Goal: Information Seeking & Learning: Learn about a topic

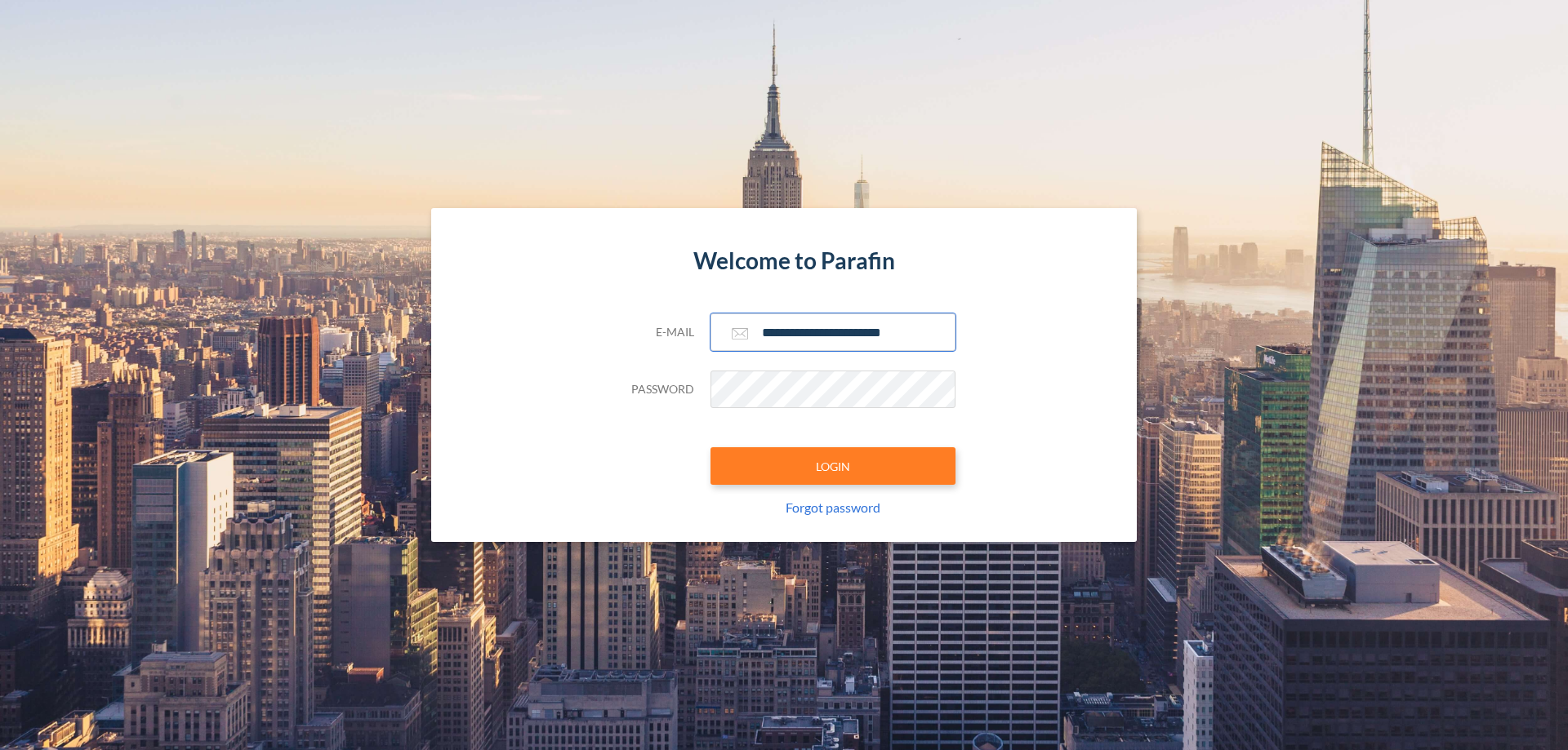
type input "**********"
click at [833, 466] on button "LOGIN" at bounding box center [832, 465] width 245 height 38
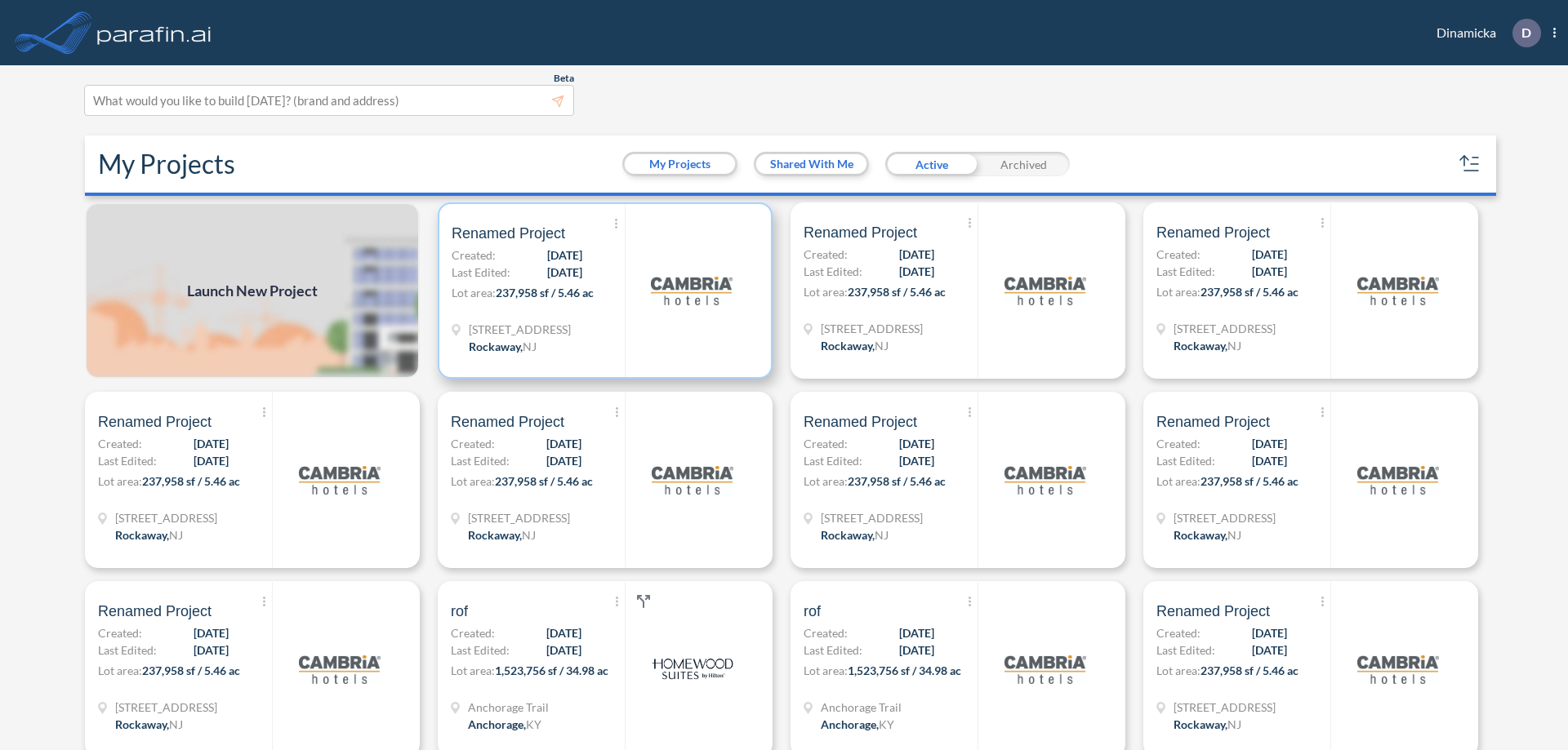
scroll to position [4, 0]
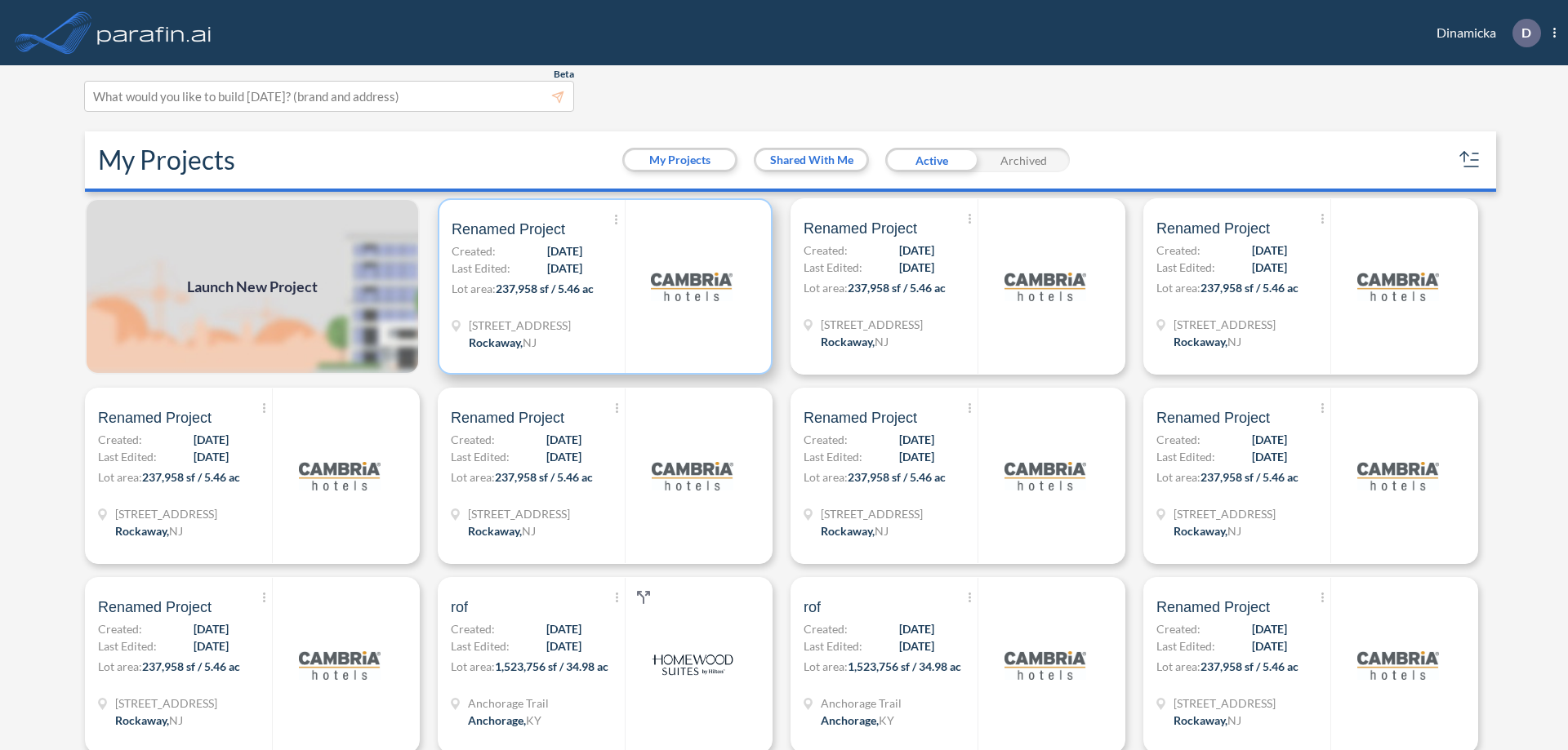
click at [602, 287] on p "Lot area: 237,958 sf / 5.46 ac" at bounding box center [538, 291] width 173 height 24
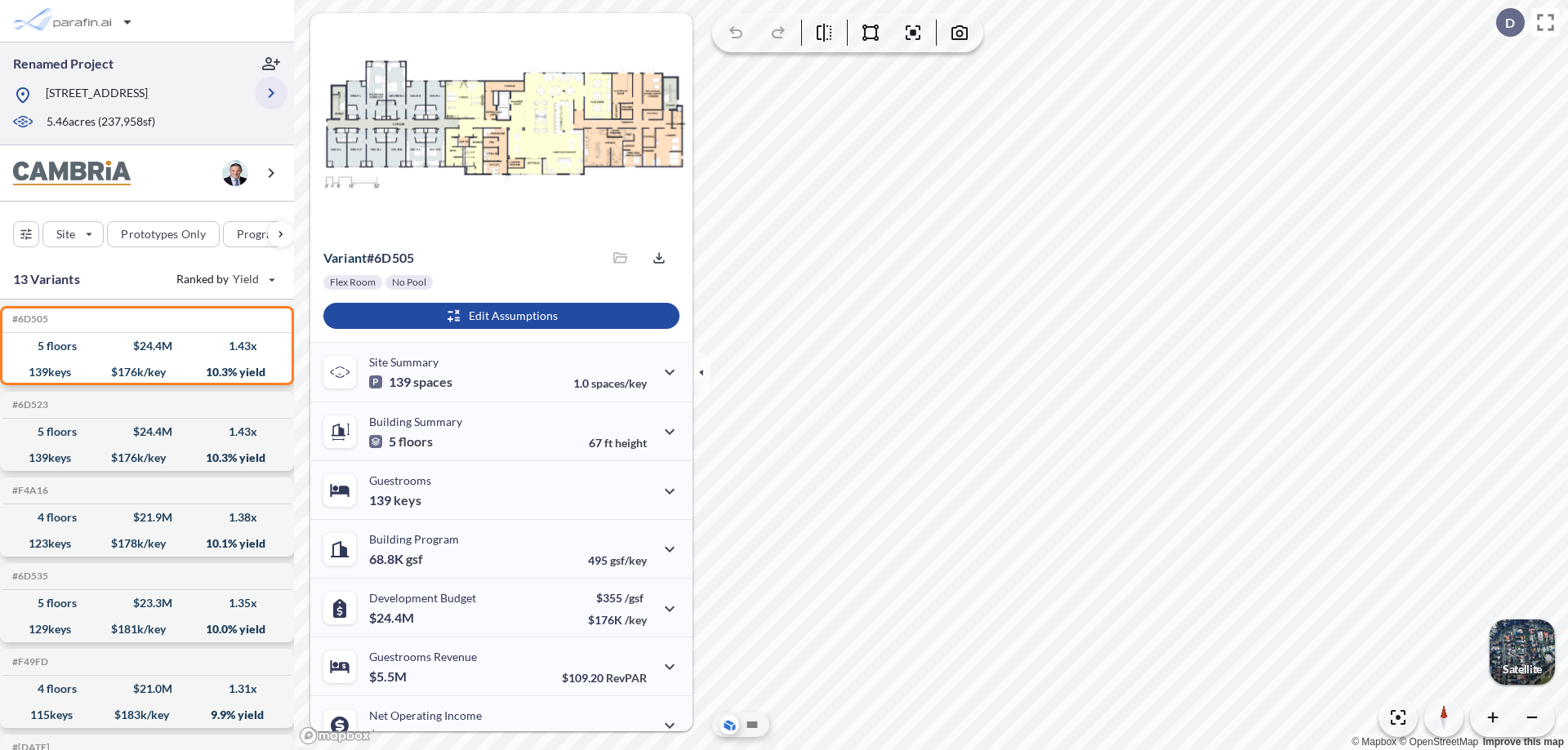
click at [271, 93] on icon "button" at bounding box center [271, 93] width 19 height 19
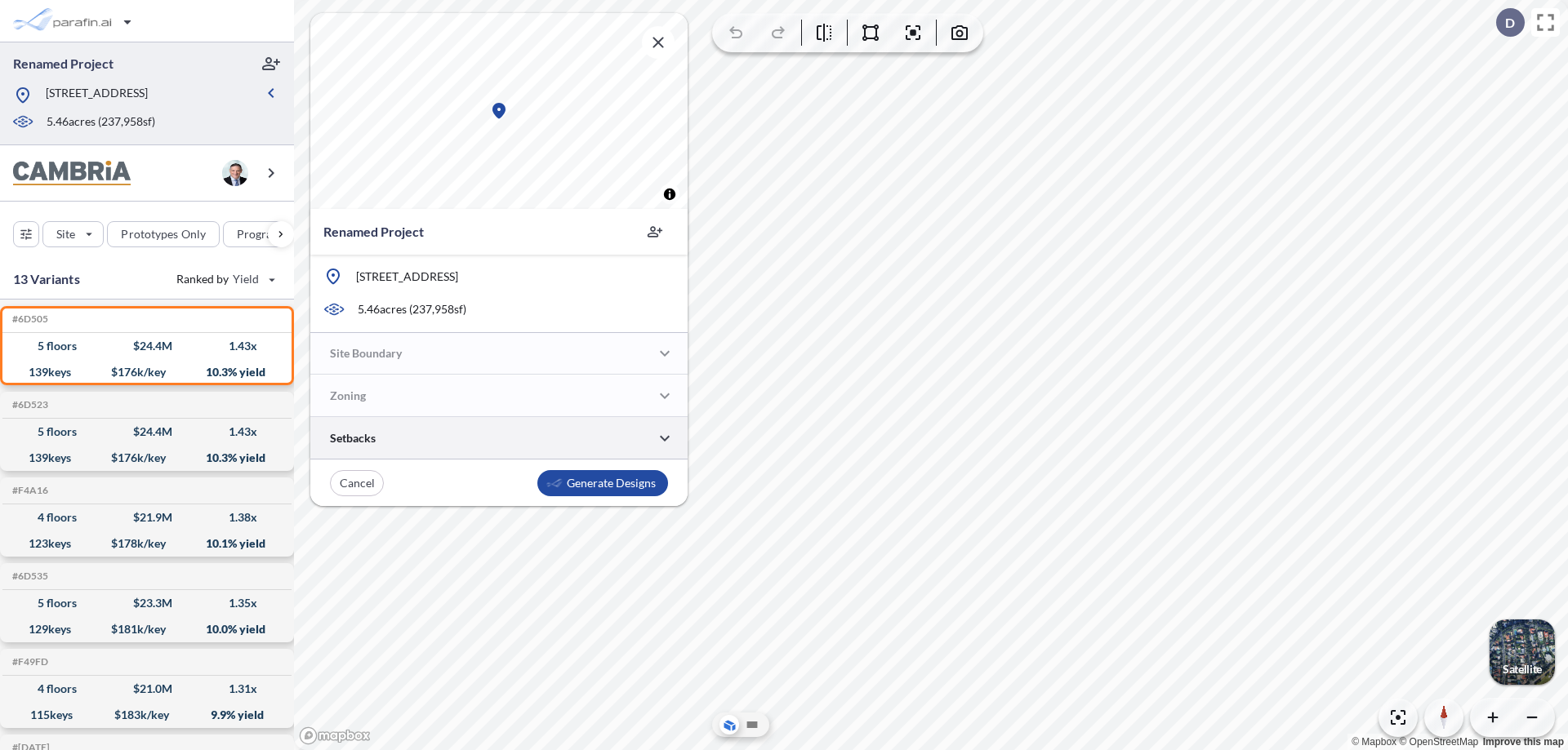
click at [499, 438] on div at bounding box center [499, 438] width 377 height 41
